Goal: Task Accomplishment & Management: Complete application form

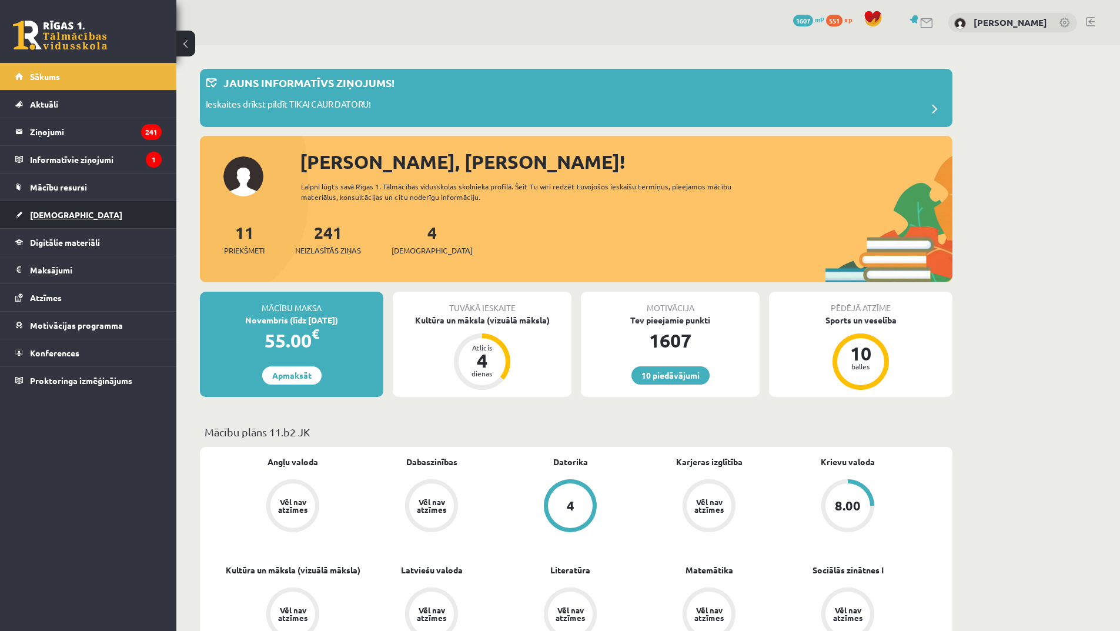
click at [89, 215] on link "[DEMOGRAPHIC_DATA]" at bounding box center [88, 214] width 146 height 27
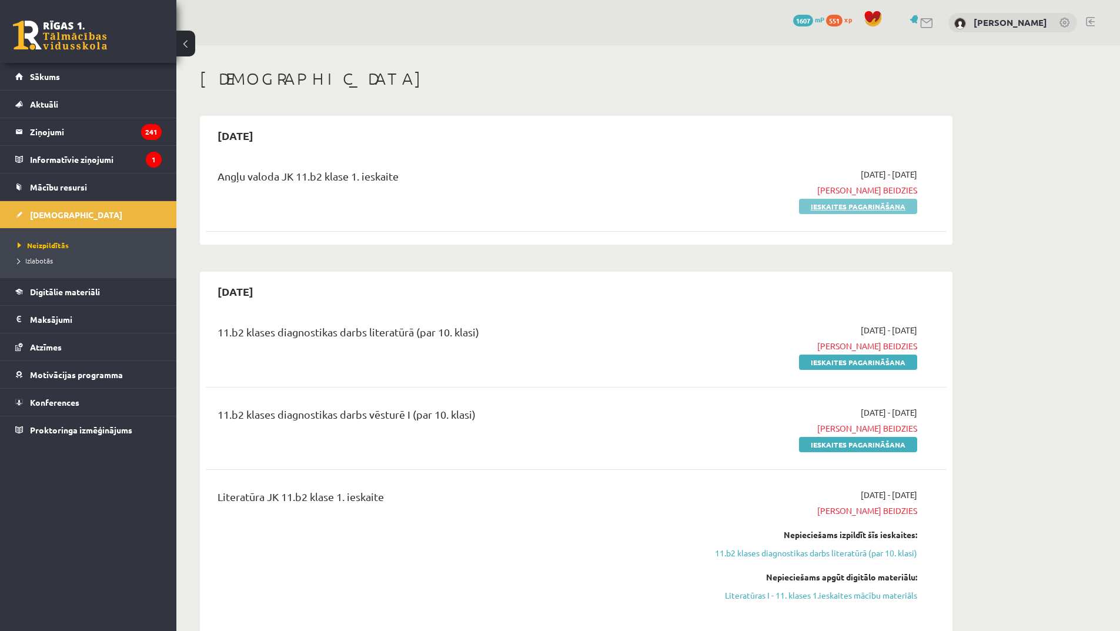
click at [851, 209] on link "Ieskaites pagarināšana" at bounding box center [858, 206] width 118 height 15
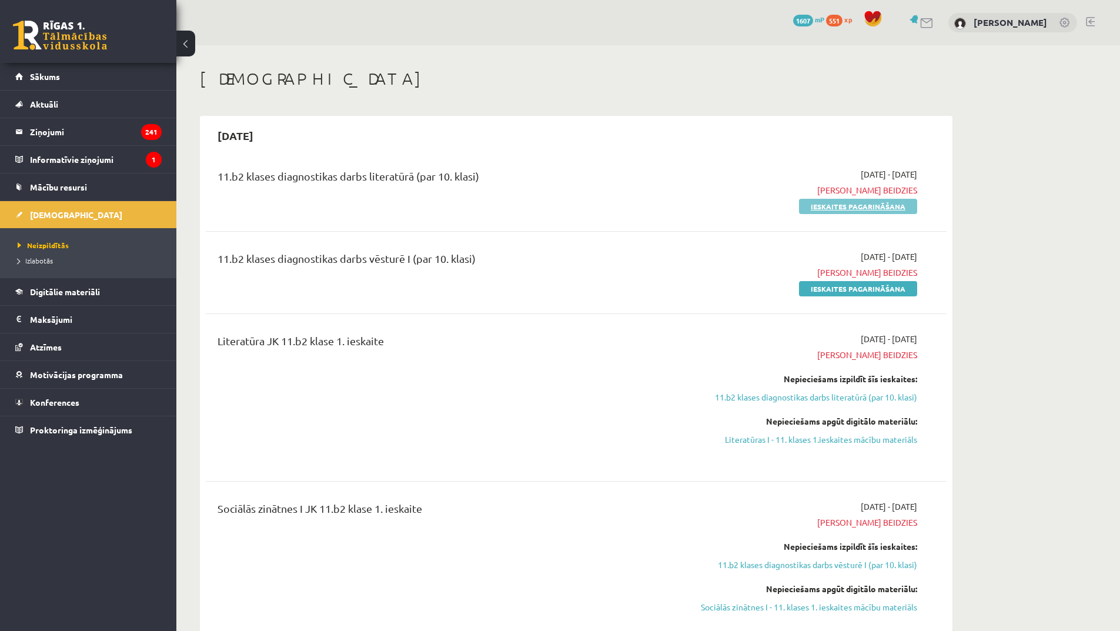
click at [860, 203] on link "Ieskaites pagarināšana" at bounding box center [858, 206] width 118 height 15
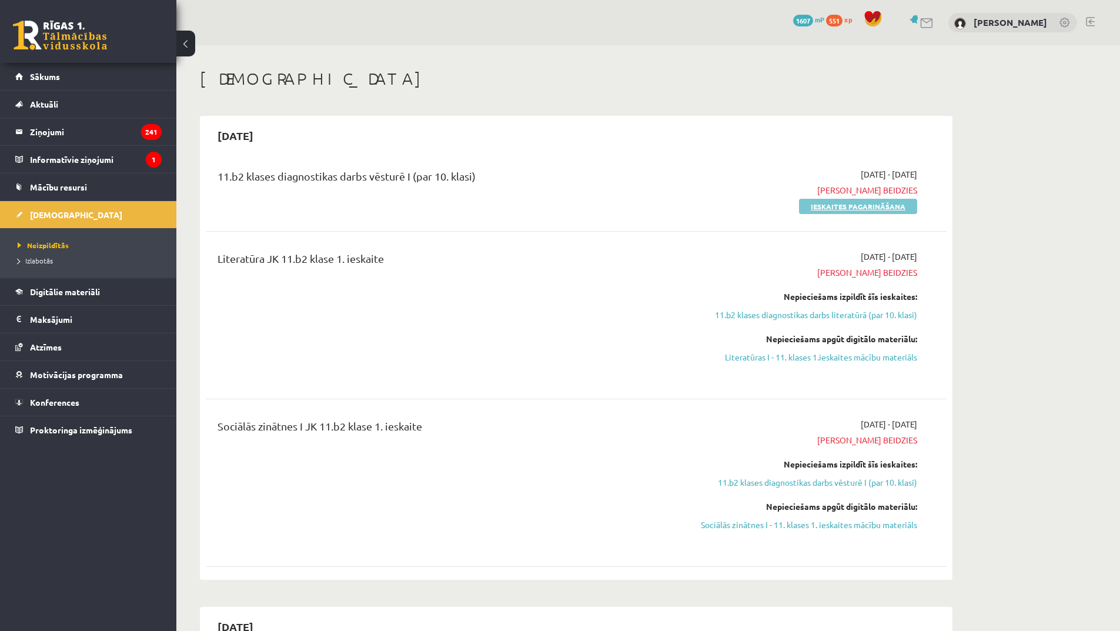
click at [862, 209] on link "Ieskaites pagarināšana" at bounding box center [858, 206] width 118 height 15
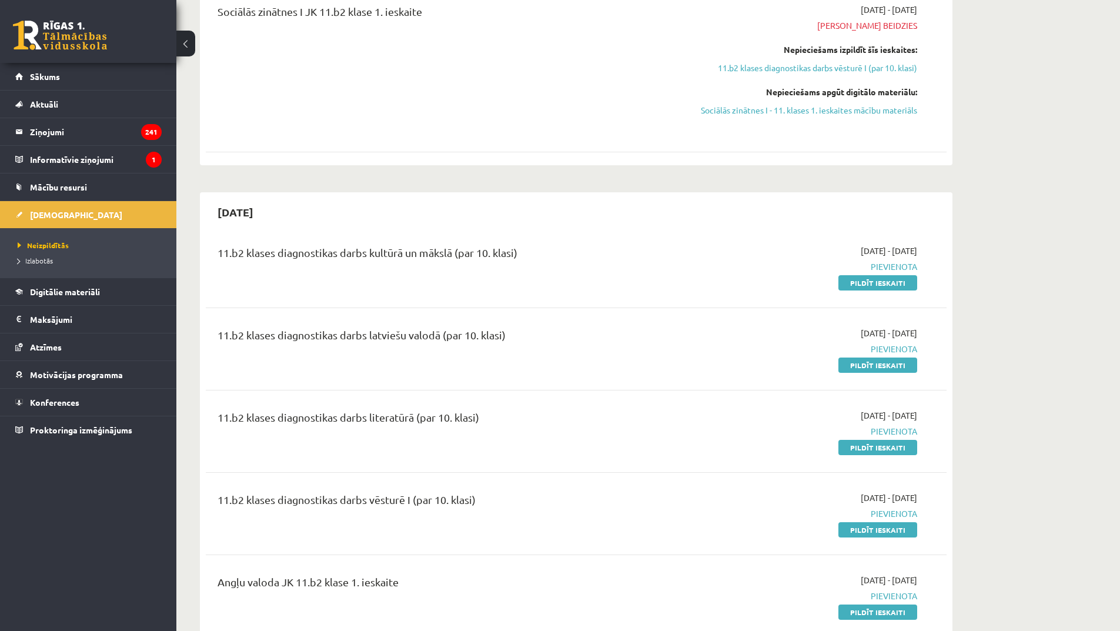
scroll to position [353, 0]
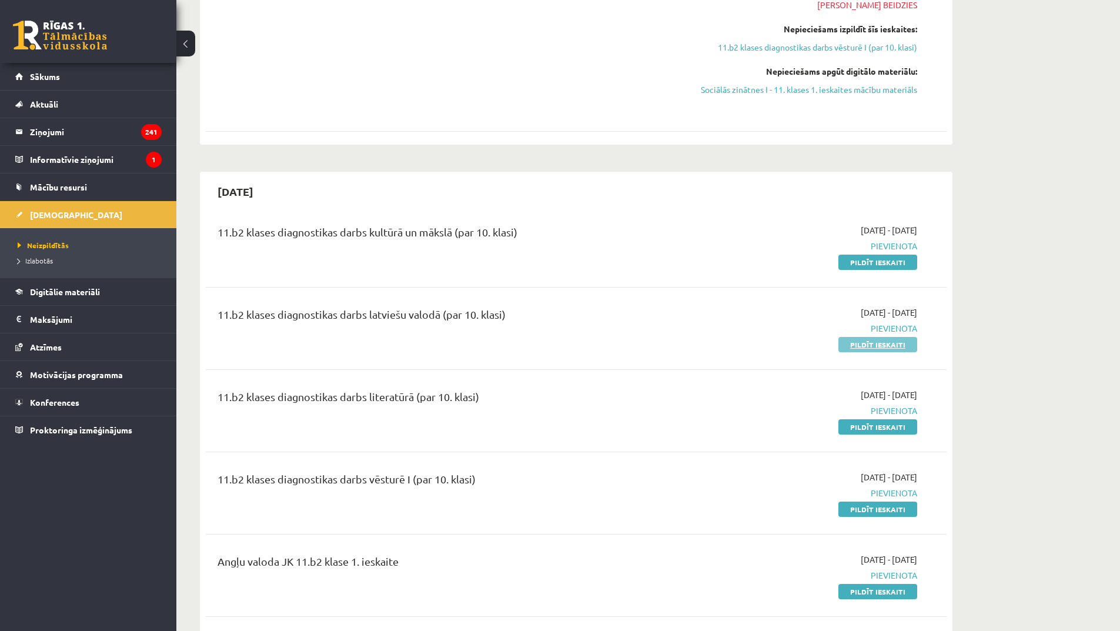
click at [885, 350] on link "Pildīt ieskaiti" at bounding box center [877, 344] width 79 height 15
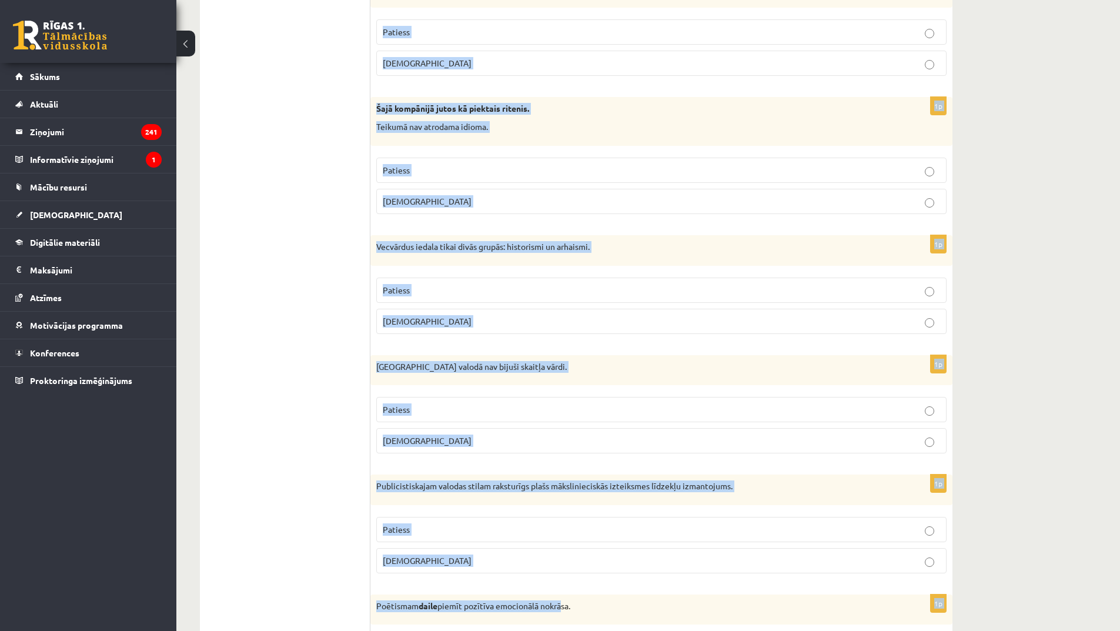
scroll to position [3263, 0]
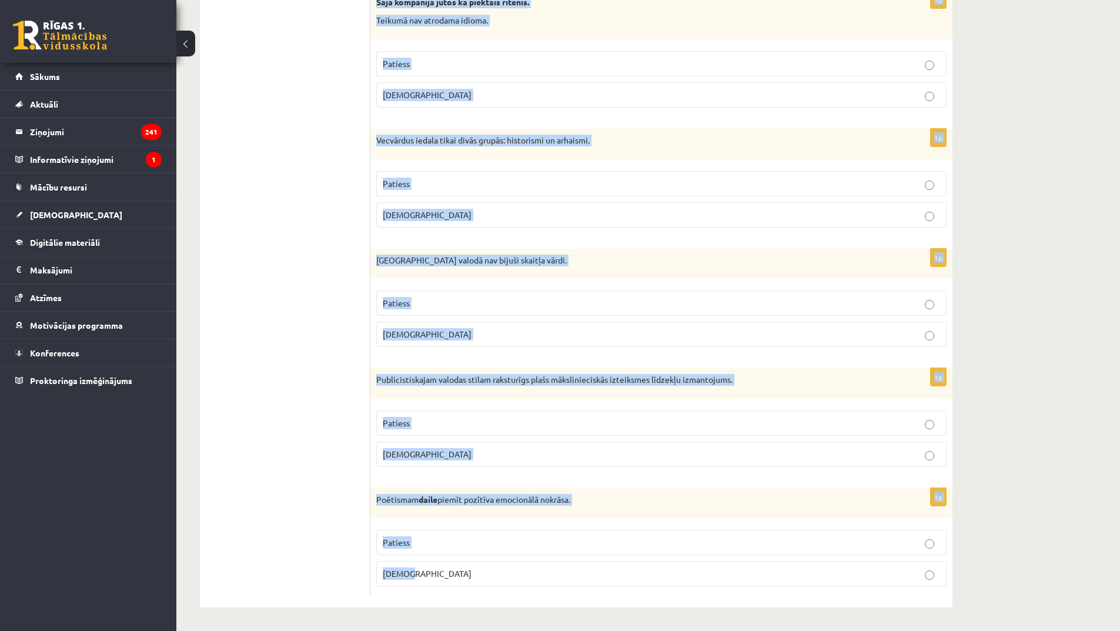
drag, startPoint x: 378, startPoint y: 215, endPoint x: 593, endPoint y: 572, distance: 416.5
copy form "Loremipsumd si ametcon adi elitseddo? 2e Tempo, inci, utlabore et dolorem. Aliq…"
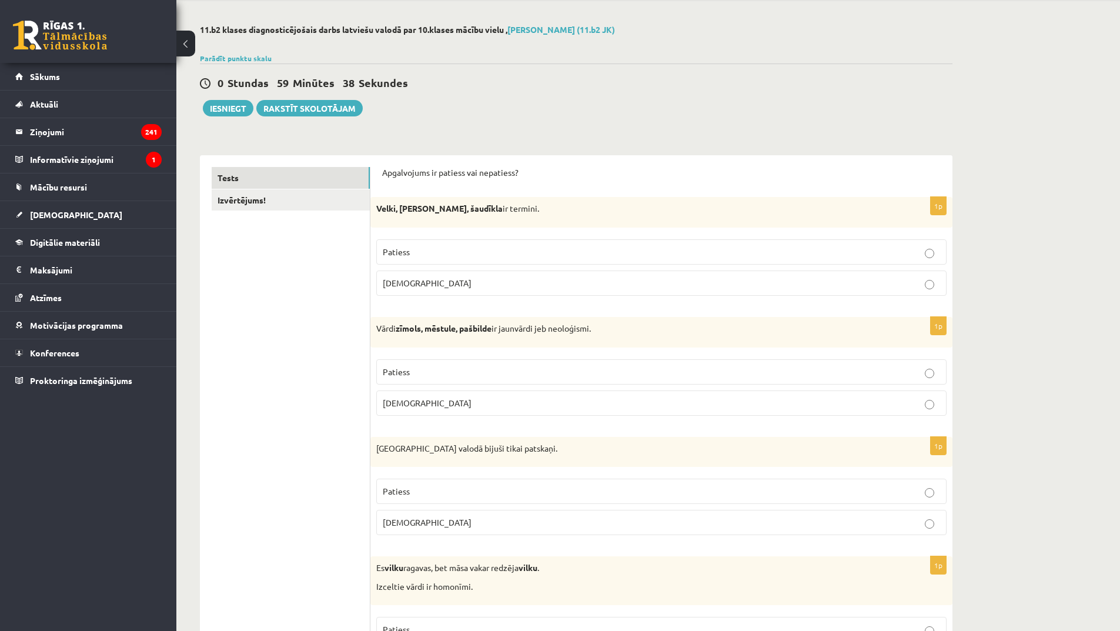
scroll to position [0, 0]
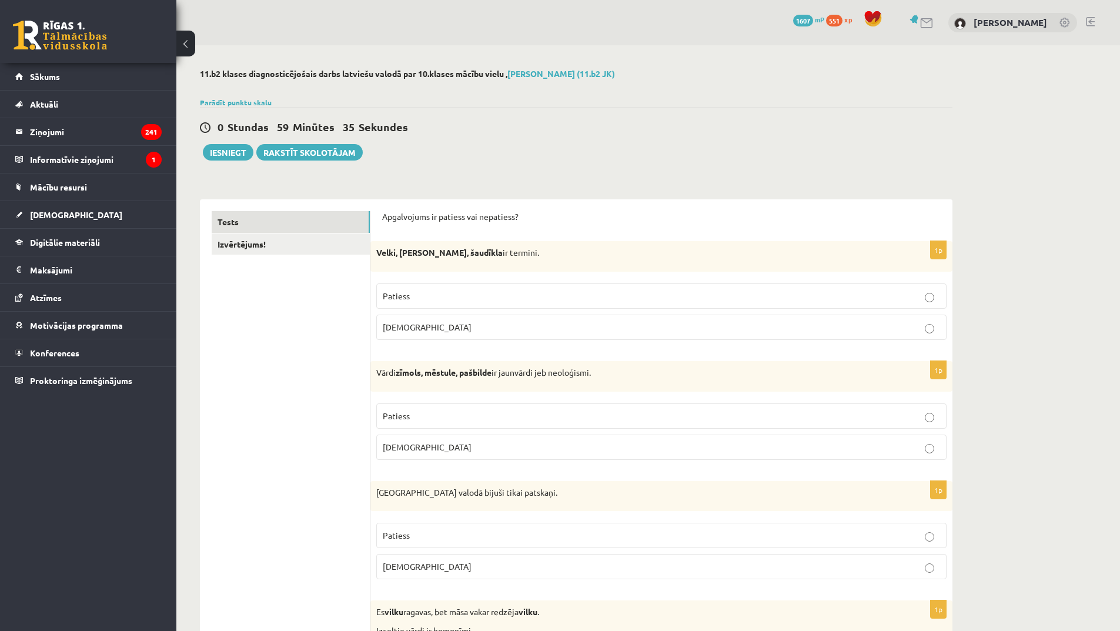
click at [443, 289] on label "Patiess" at bounding box center [661, 295] width 570 height 25
click at [415, 421] on p "Patiess" at bounding box center [661, 416] width 557 height 12
click at [454, 569] on p "[DEMOGRAPHIC_DATA]" at bounding box center [661, 566] width 557 height 12
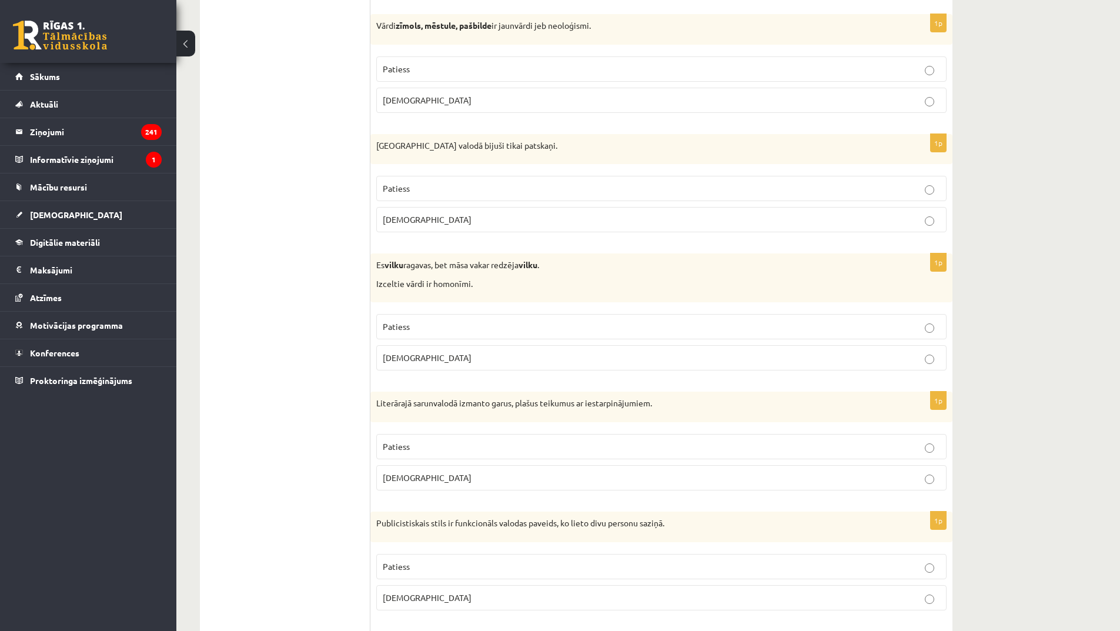
scroll to position [470, 0]
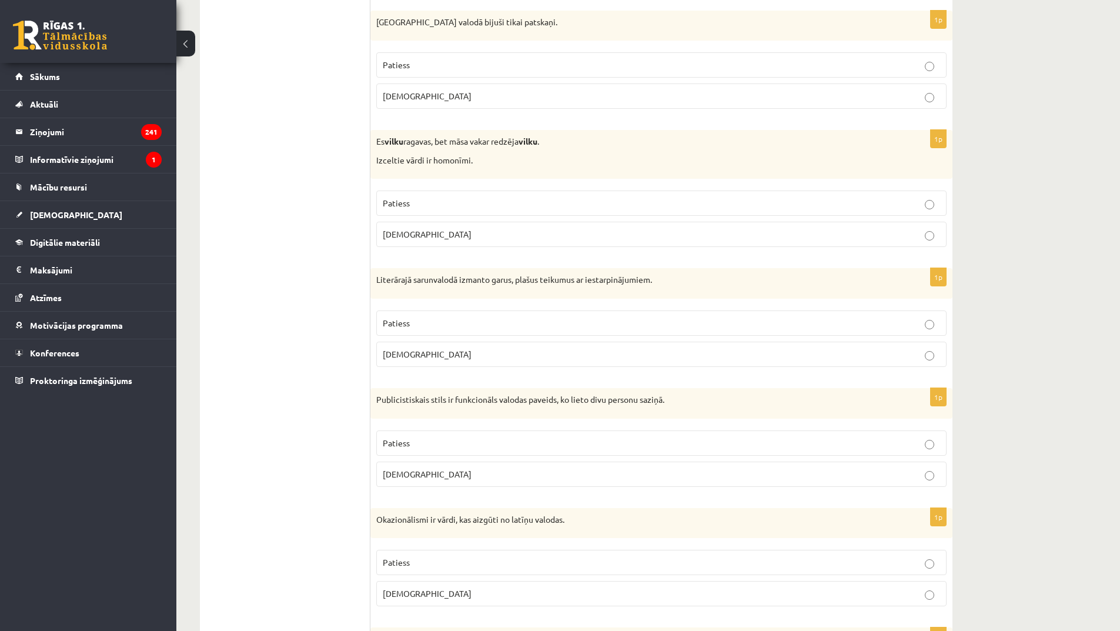
click at [518, 206] on p "Patiess" at bounding box center [661, 203] width 557 height 12
click at [439, 359] on p "[DEMOGRAPHIC_DATA]" at bounding box center [661, 354] width 557 height 12
click at [416, 478] on p "[DEMOGRAPHIC_DATA]" at bounding box center [661, 474] width 557 height 12
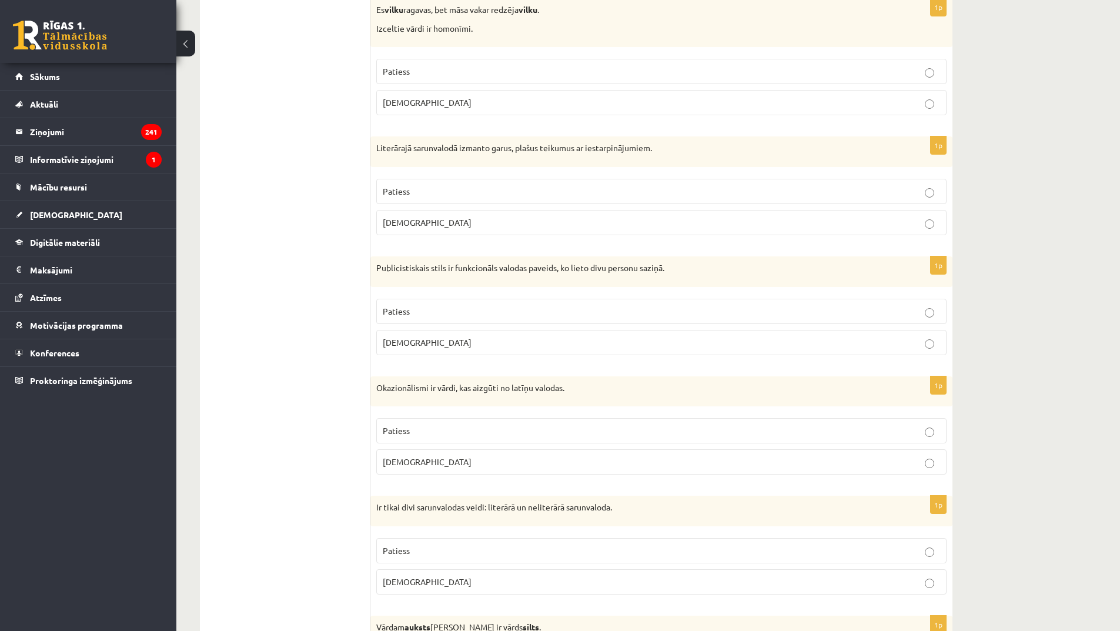
scroll to position [706, 0]
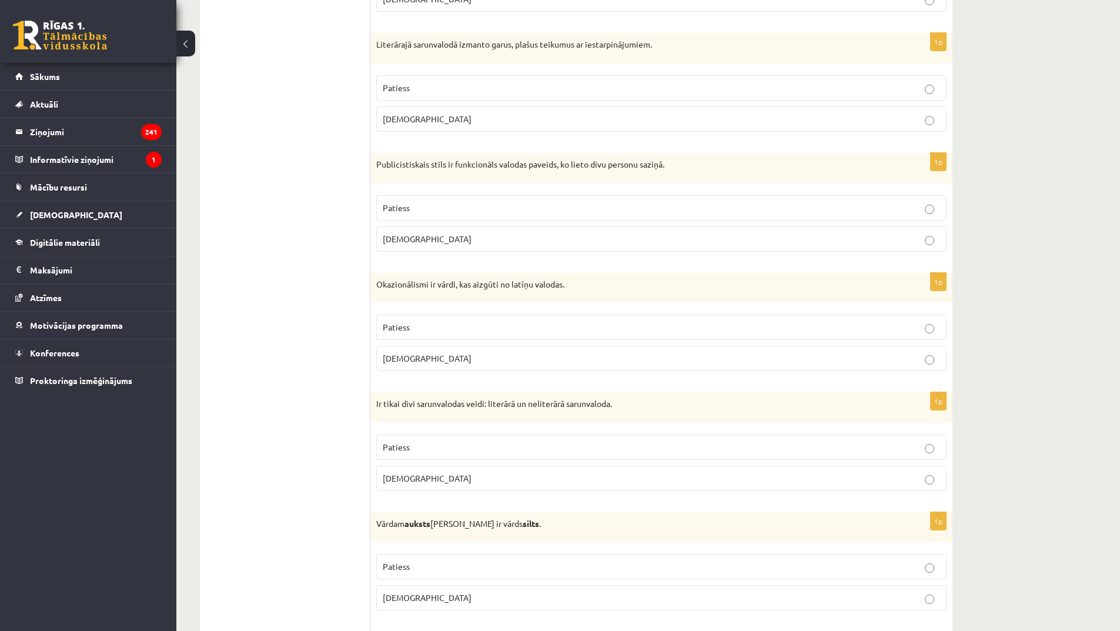
click at [566, 358] on p "[DEMOGRAPHIC_DATA]" at bounding box center [661, 358] width 557 height 12
click at [480, 430] on fieldset "Patiess [DEMOGRAPHIC_DATA]" at bounding box center [661, 462] width 570 height 66
click at [479, 444] on p "Patiess" at bounding box center [661, 447] width 557 height 12
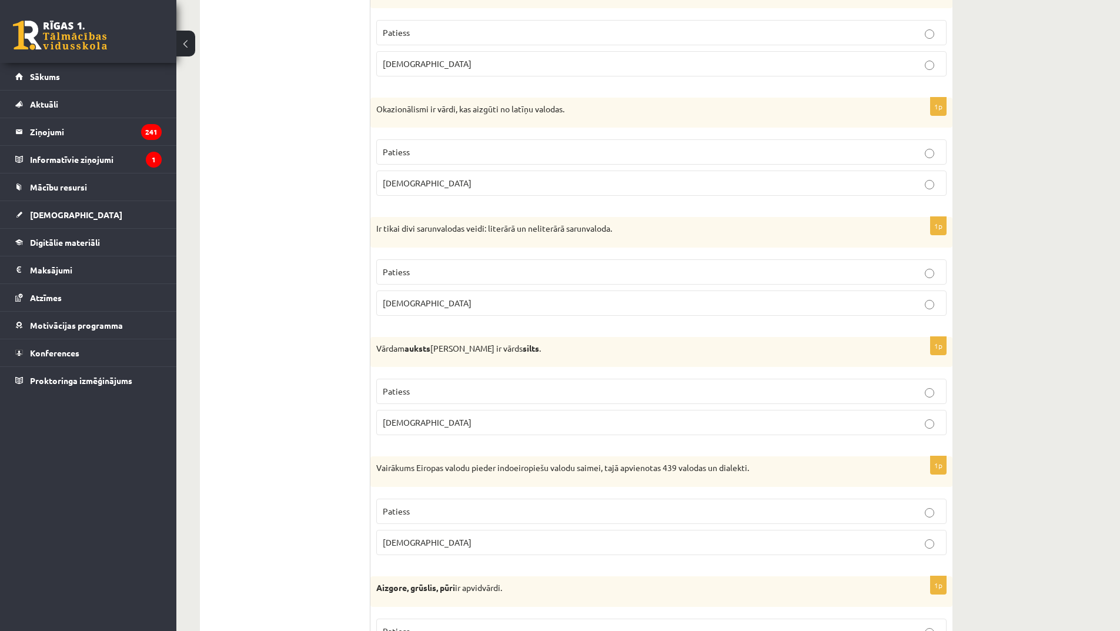
scroll to position [882, 0]
click at [496, 393] on p "Patiess" at bounding box center [661, 390] width 557 height 12
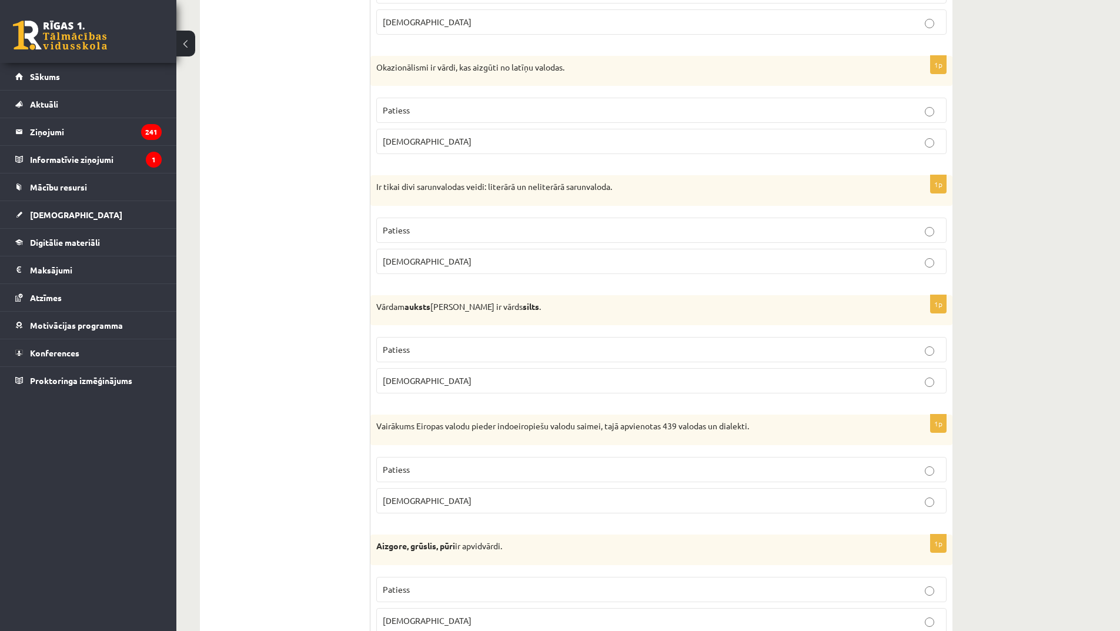
scroll to position [1000, 0]
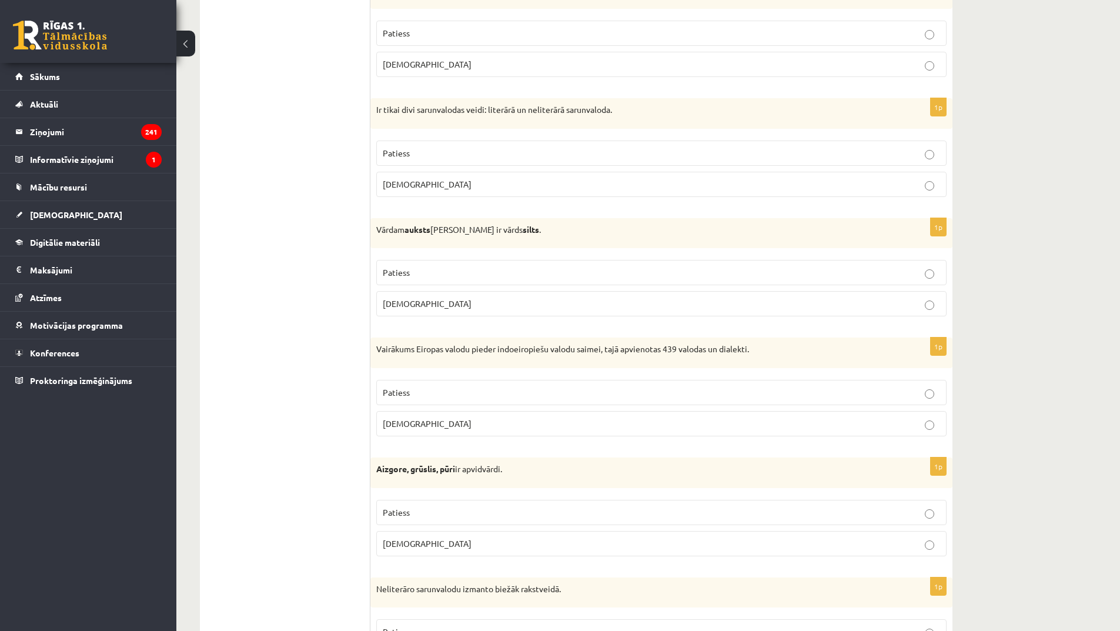
click at [472, 420] on p "[DEMOGRAPHIC_DATA]" at bounding box center [661, 423] width 557 height 12
click at [488, 506] on p "Patiess" at bounding box center [661, 512] width 557 height 12
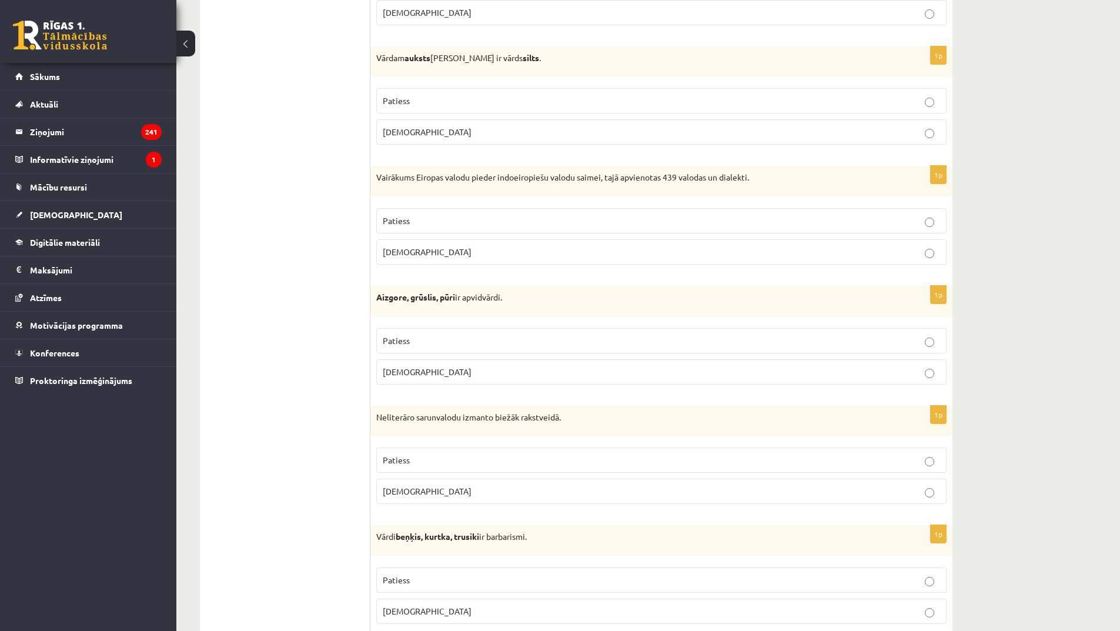
scroll to position [1176, 0]
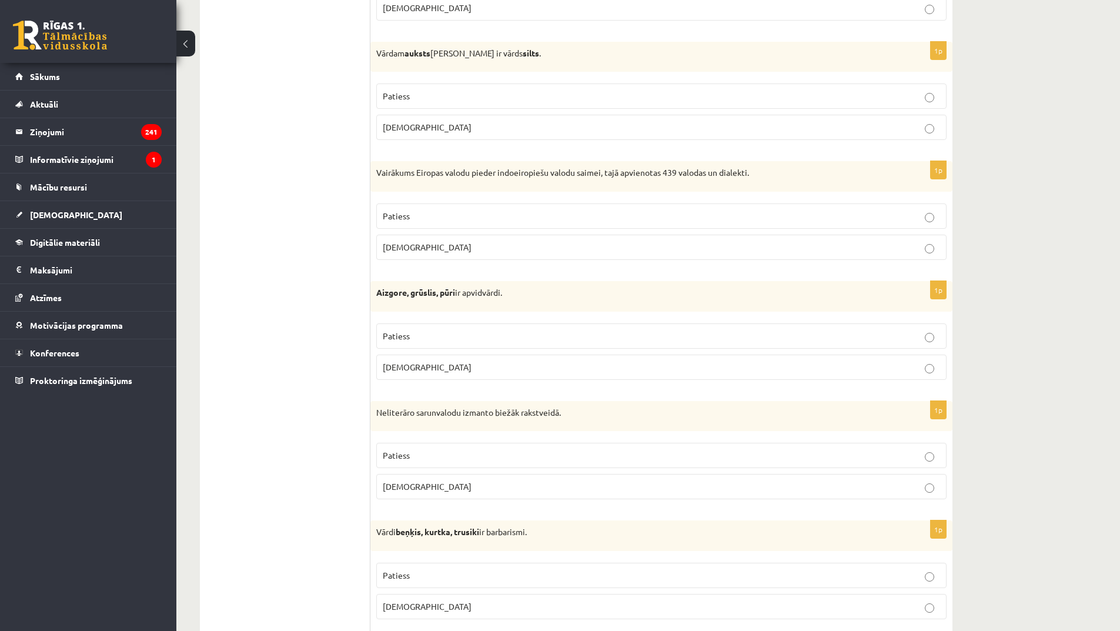
click at [500, 499] on label "[DEMOGRAPHIC_DATA]" at bounding box center [661, 486] width 570 height 25
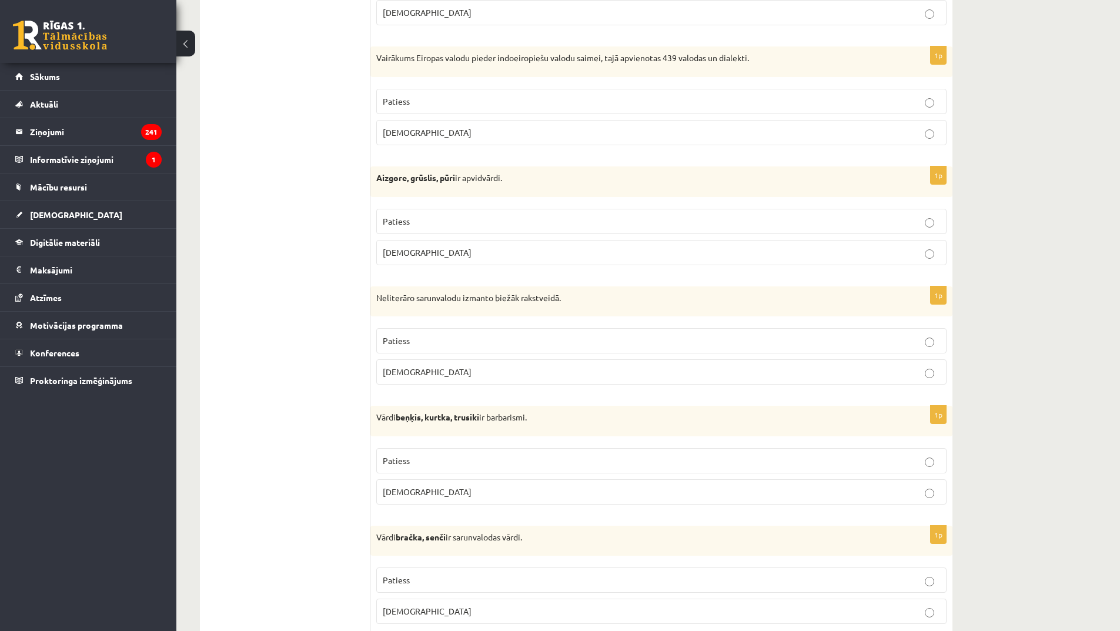
scroll to position [1294, 0]
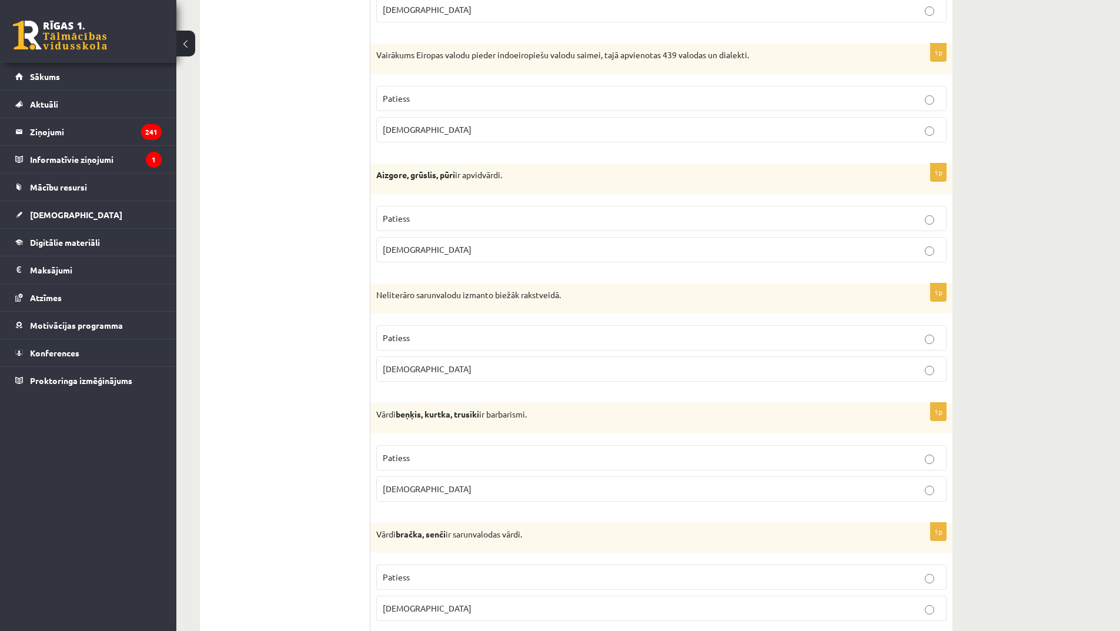
click at [486, 459] on p "Patiess" at bounding box center [661, 458] width 557 height 12
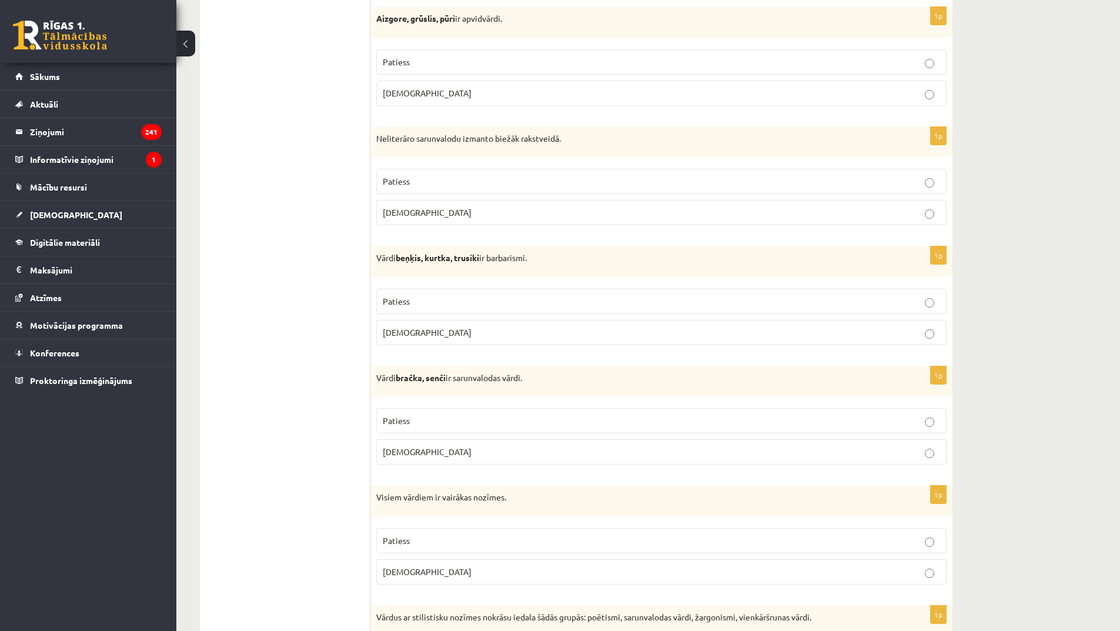
scroll to position [1470, 0]
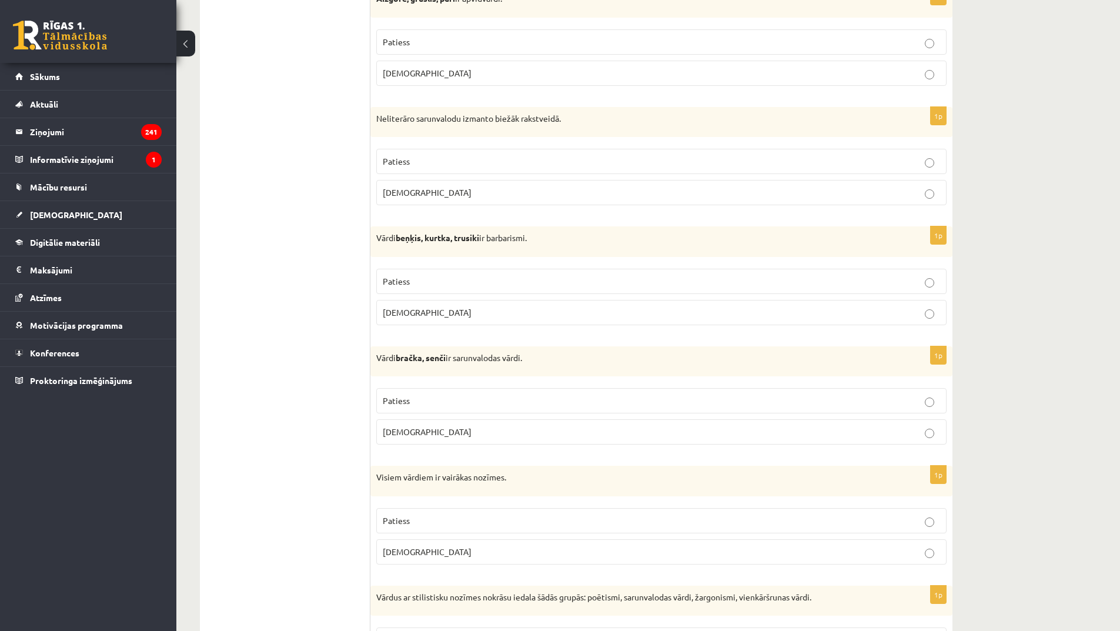
click at [446, 429] on p "[DEMOGRAPHIC_DATA]" at bounding box center [661, 432] width 557 height 12
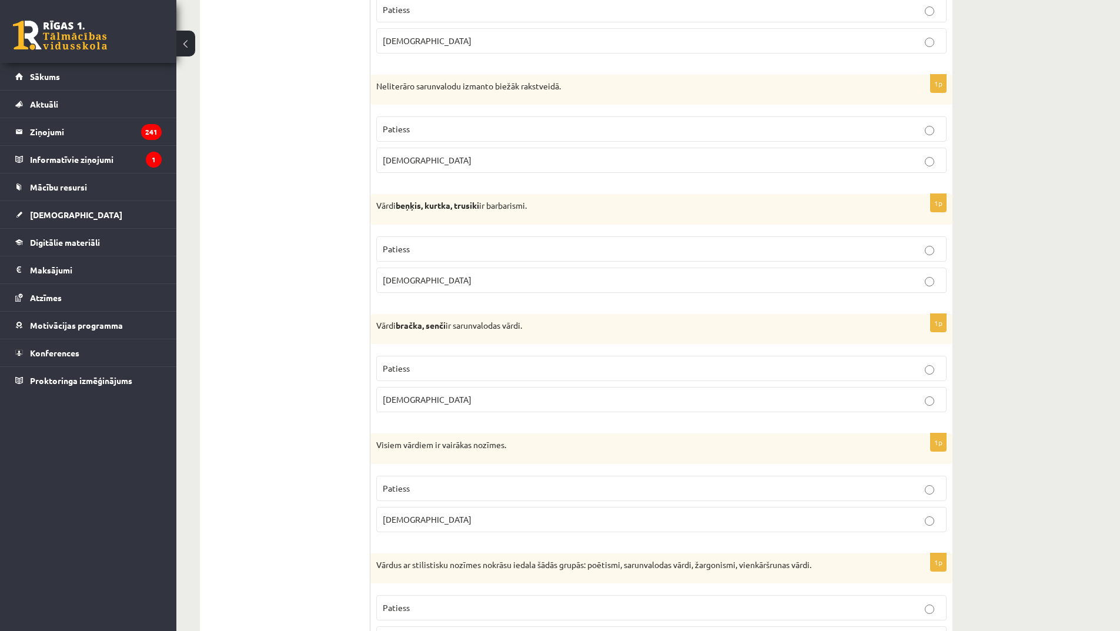
scroll to position [1529, 0]
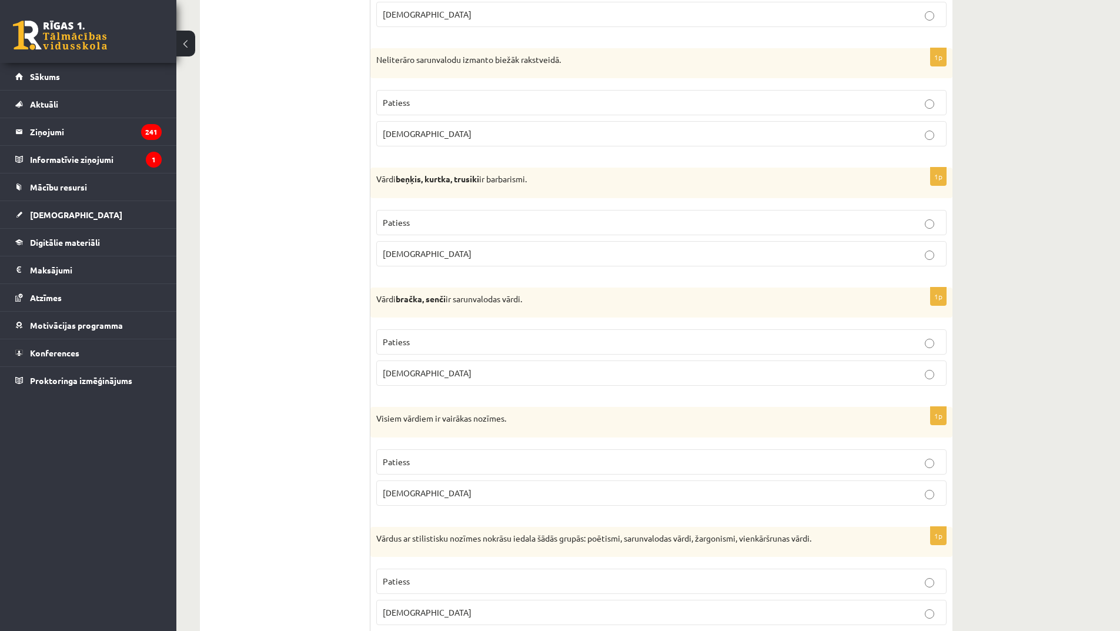
click at [452, 341] on p "Patiess" at bounding box center [661, 342] width 557 height 12
click at [450, 492] on p "[DEMOGRAPHIC_DATA]" at bounding box center [661, 493] width 557 height 12
click at [429, 576] on p "Patiess" at bounding box center [661, 581] width 557 height 12
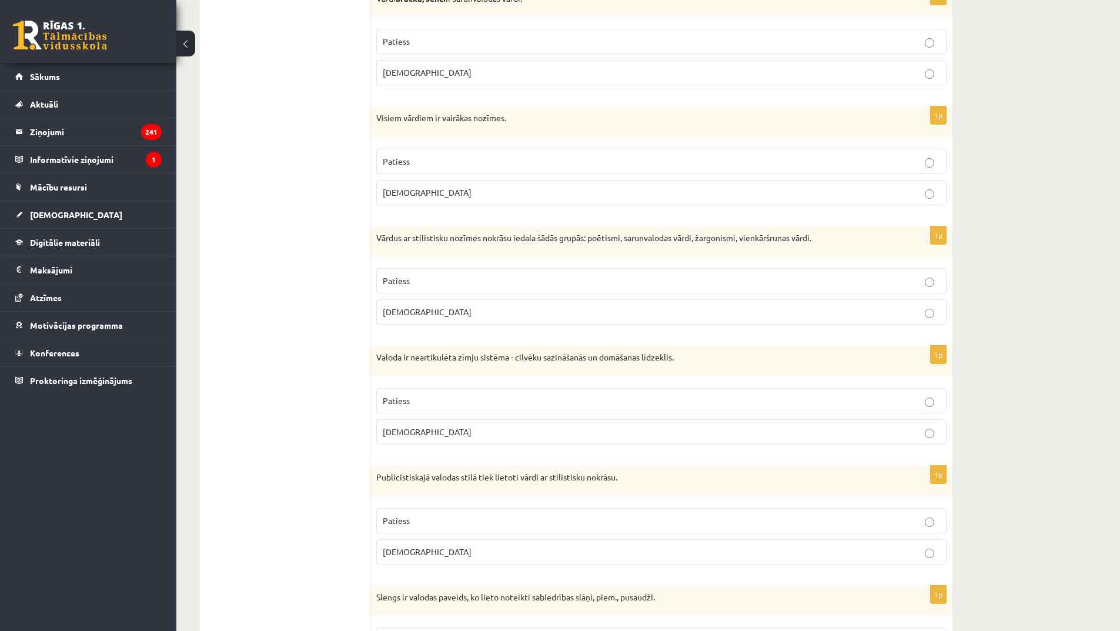
scroll to position [1882, 0]
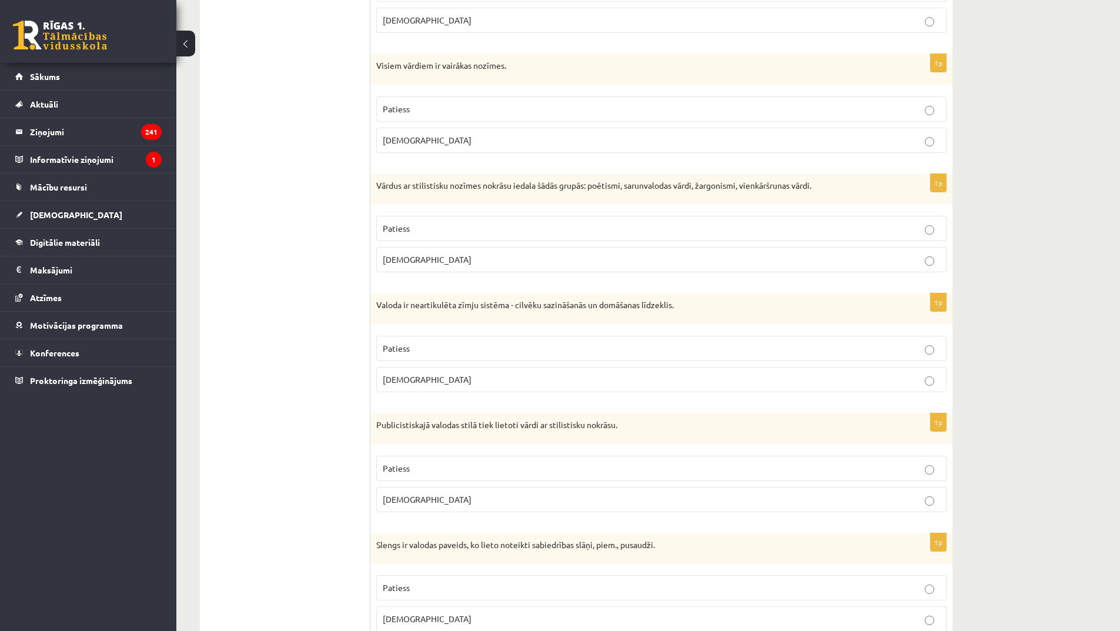
click at [506, 383] on p "[DEMOGRAPHIC_DATA]" at bounding box center [661, 379] width 557 height 12
click at [436, 468] on p "Patiess" at bounding box center [661, 468] width 557 height 12
click at [425, 585] on p "Patiess" at bounding box center [661, 588] width 557 height 12
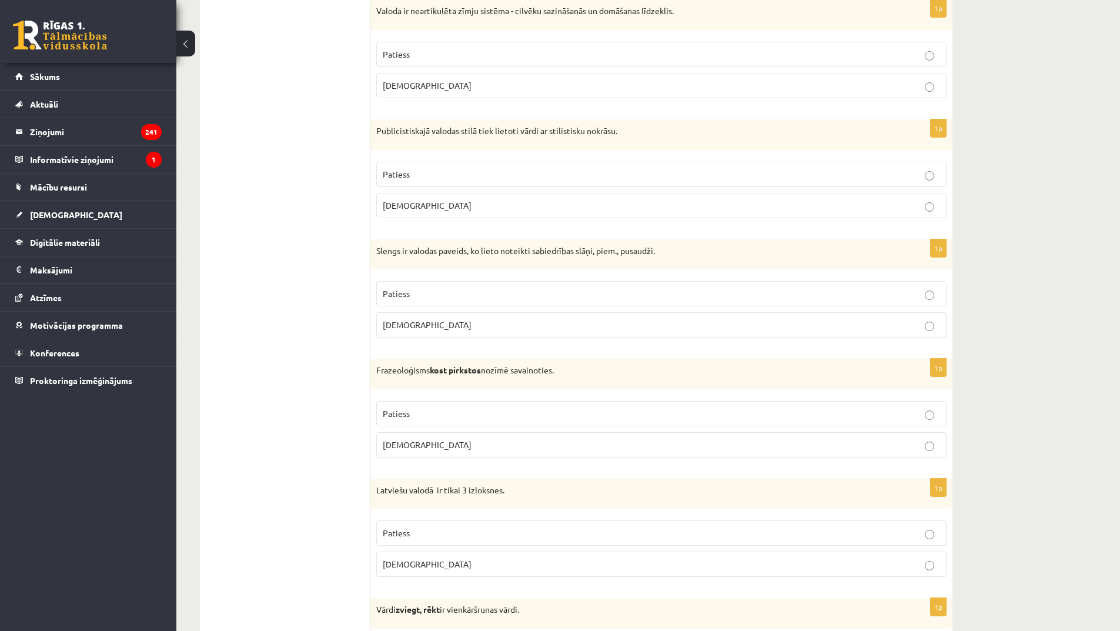
scroll to position [2293, 0]
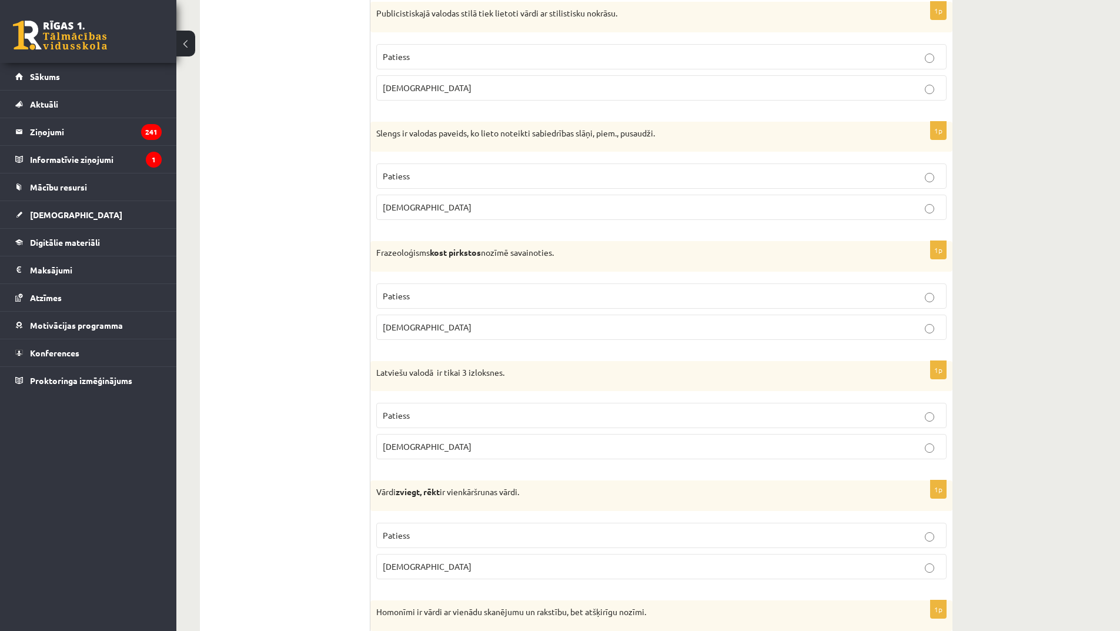
click at [560, 331] on p "[DEMOGRAPHIC_DATA]" at bounding box center [661, 327] width 557 height 12
click at [483, 454] on label "[DEMOGRAPHIC_DATA]" at bounding box center [661, 446] width 570 height 25
click at [495, 533] on p "Patiess" at bounding box center [661, 535] width 557 height 12
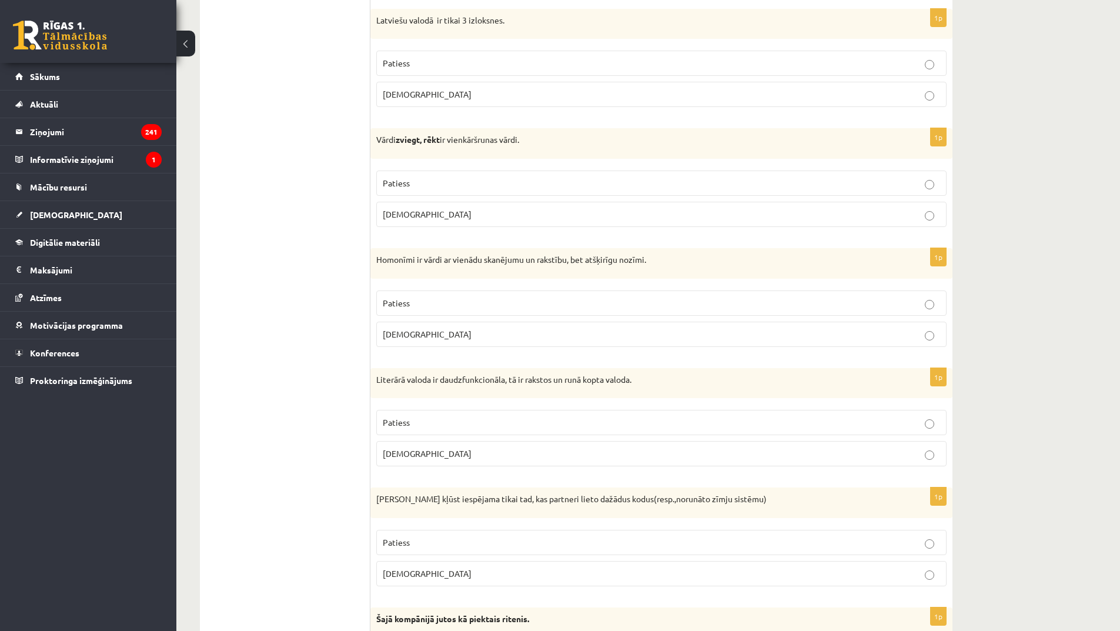
scroll to position [2646, 0]
click at [433, 298] on p "Patiess" at bounding box center [661, 302] width 557 height 12
click at [430, 416] on p "Patiess" at bounding box center [661, 422] width 557 height 12
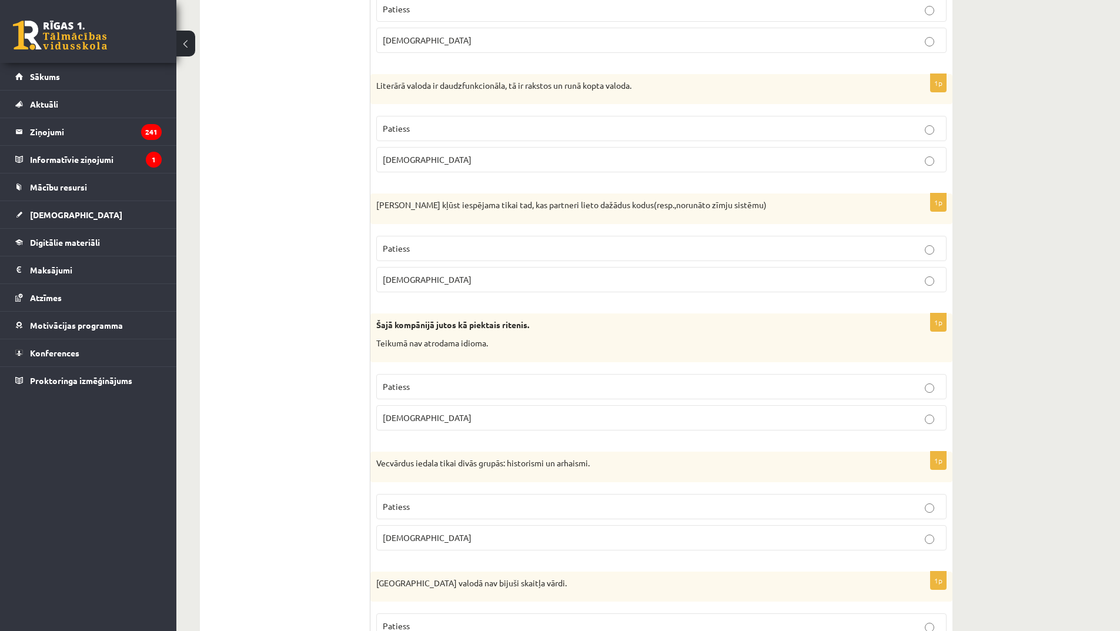
scroll to position [2910, 0]
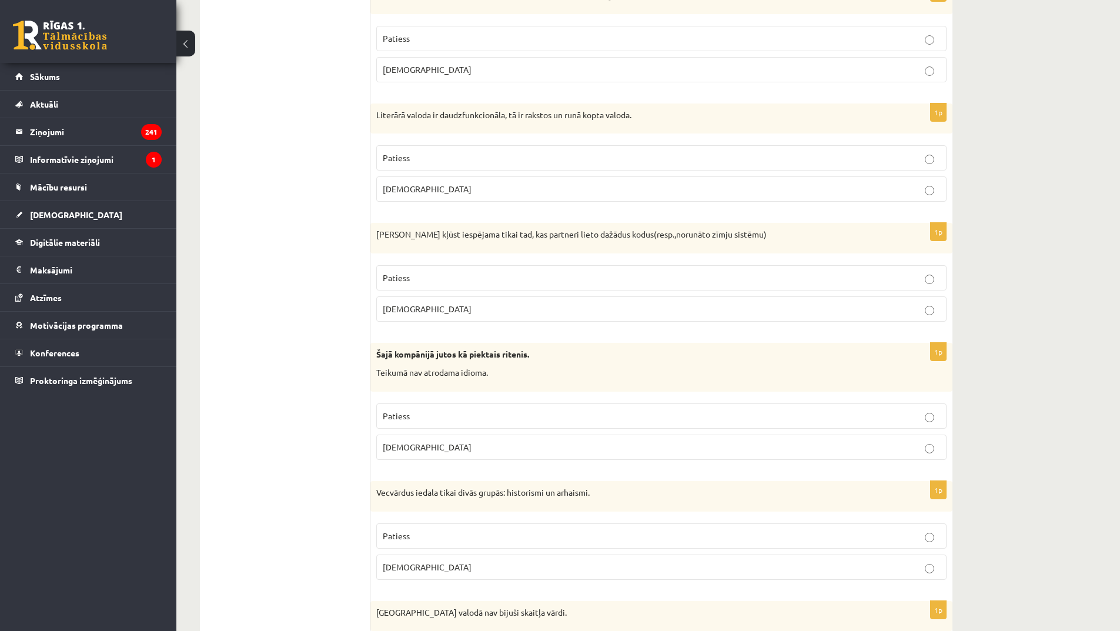
click at [483, 442] on p "[DEMOGRAPHIC_DATA]" at bounding box center [661, 447] width 557 height 12
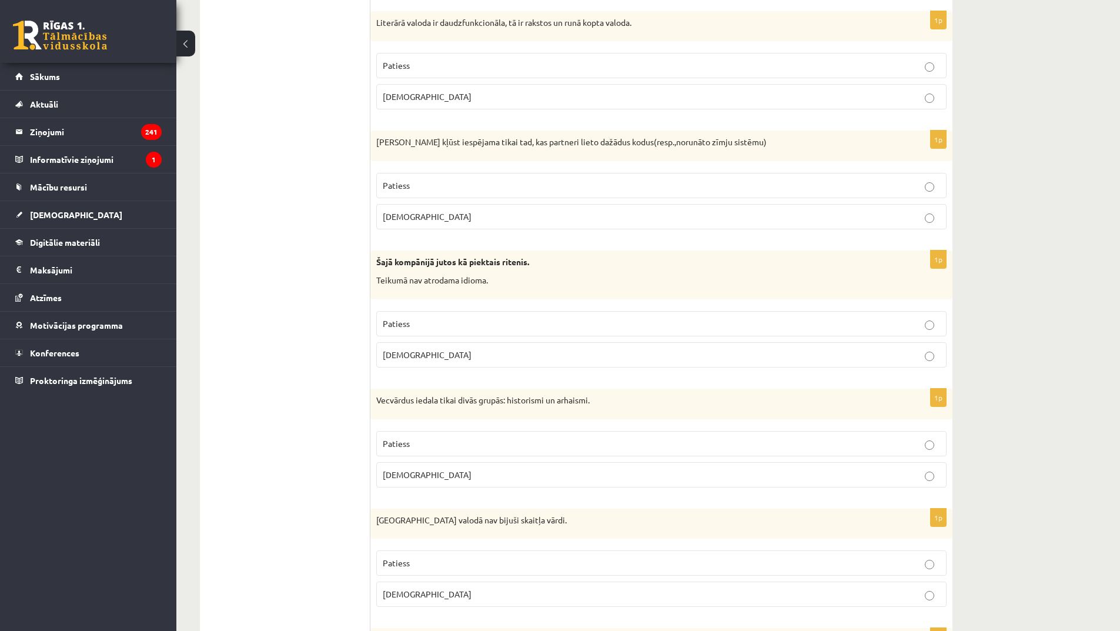
scroll to position [3263, 0]
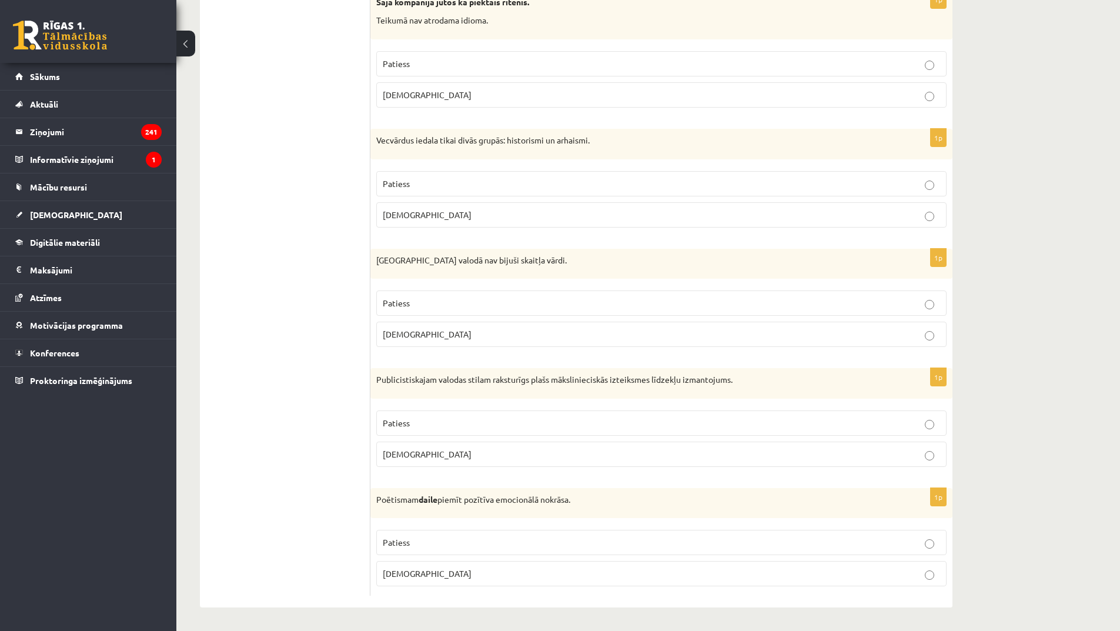
click at [512, 302] on p "Patiess" at bounding box center [661, 303] width 557 height 12
click at [476, 437] on fieldset "Patiess [DEMOGRAPHIC_DATA]" at bounding box center [661, 438] width 570 height 66
click at [466, 417] on p "Patiess" at bounding box center [661, 423] width 557 height 12
click at [457, 572] on p "[DEMOGRAPHIC_DATA]" at bounding box center [661, 573] width 557 height 12
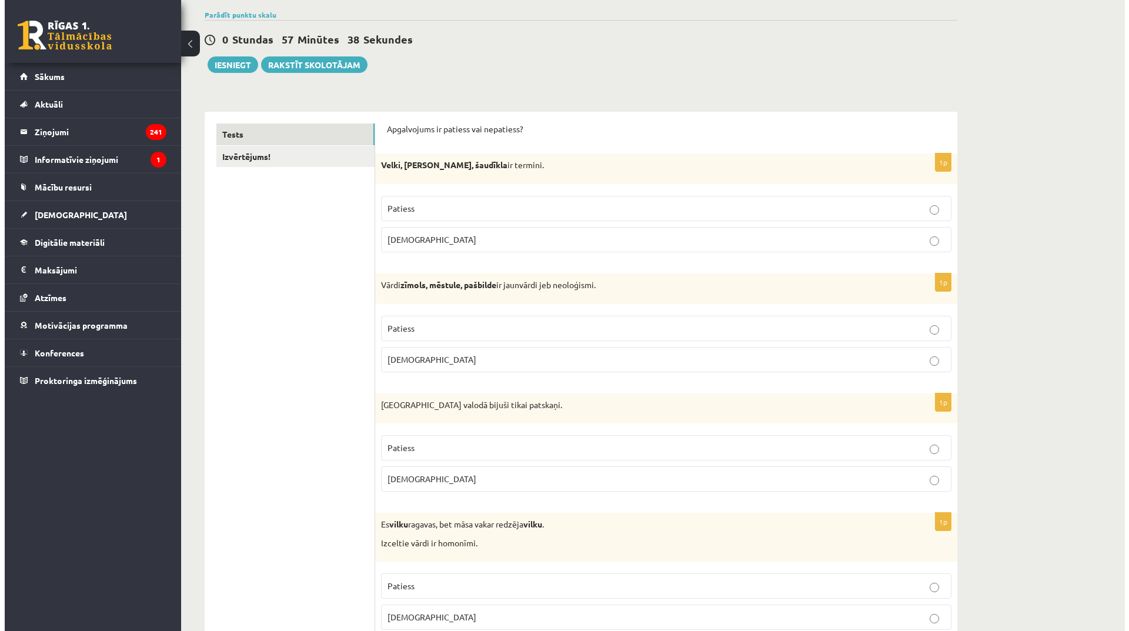
scroll to position [0, 0]
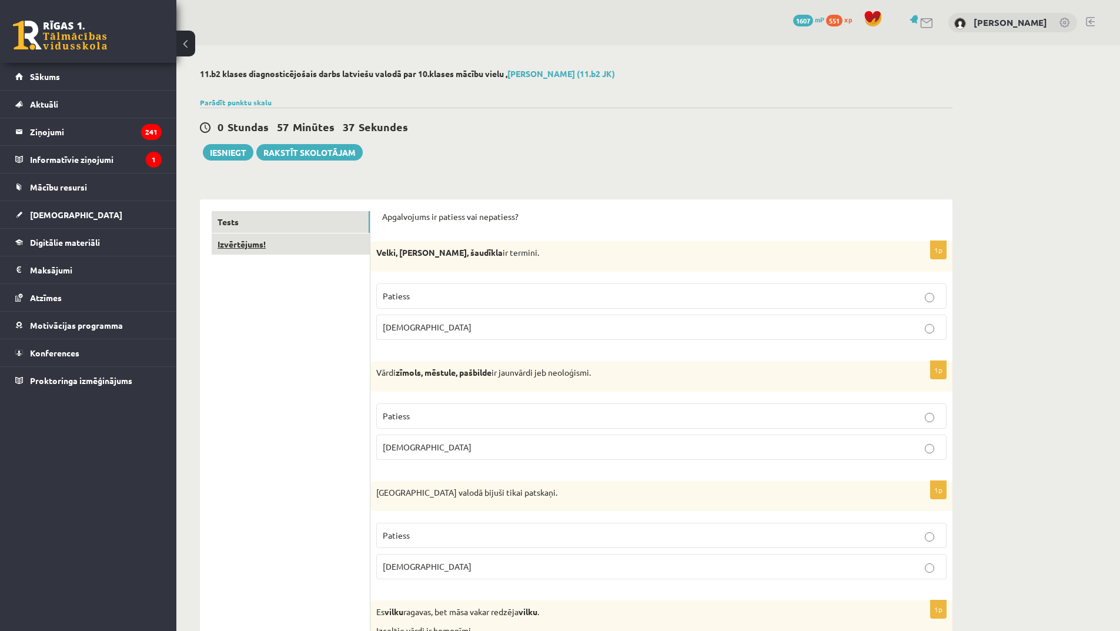
click at [296, 250] on link "Izvērtējums!" at bounding box center [291, 244] width 158 height 22
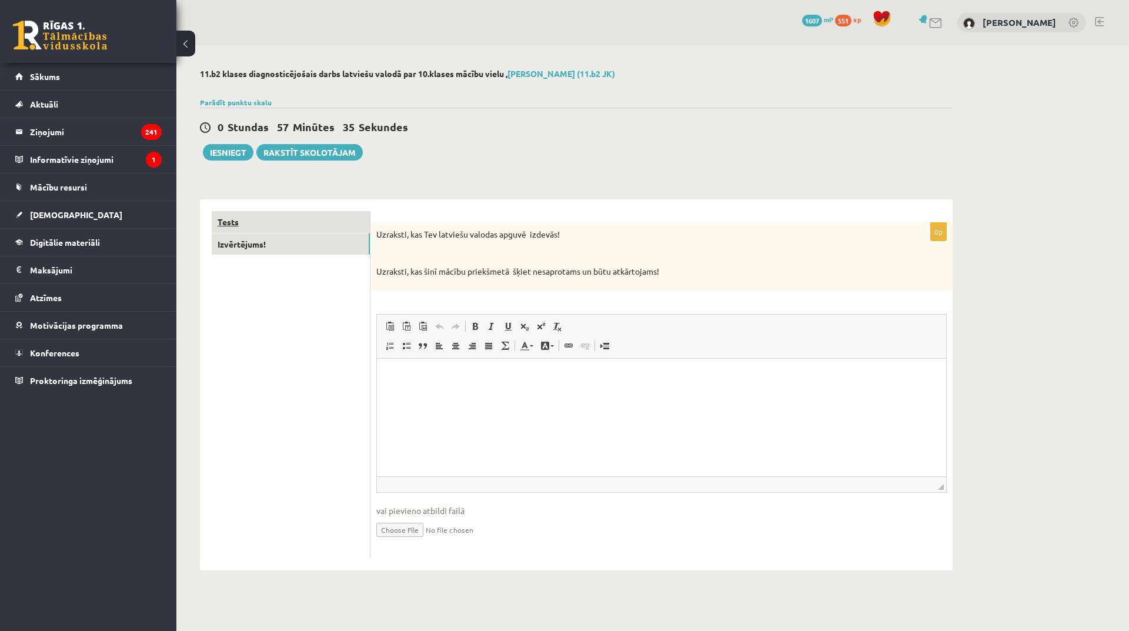
click at [322, 227] on link "Tests" at bounding box center [291, 222] width 158 height 22
